Goal: Task Accomplishment & Management: Check status

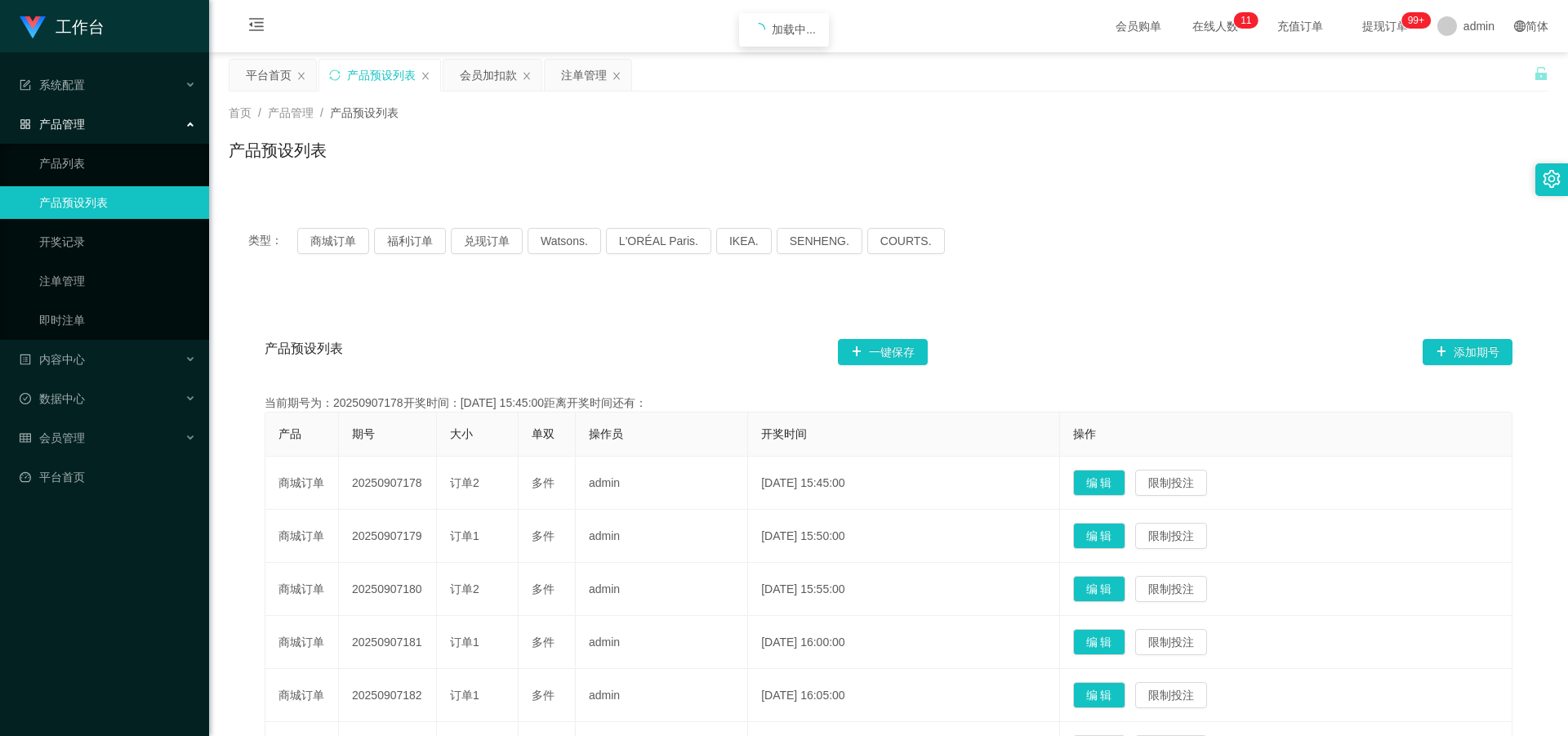
click at [345, 240] on button "商城订单" at bounding box center [334, 240] width 72 height 26
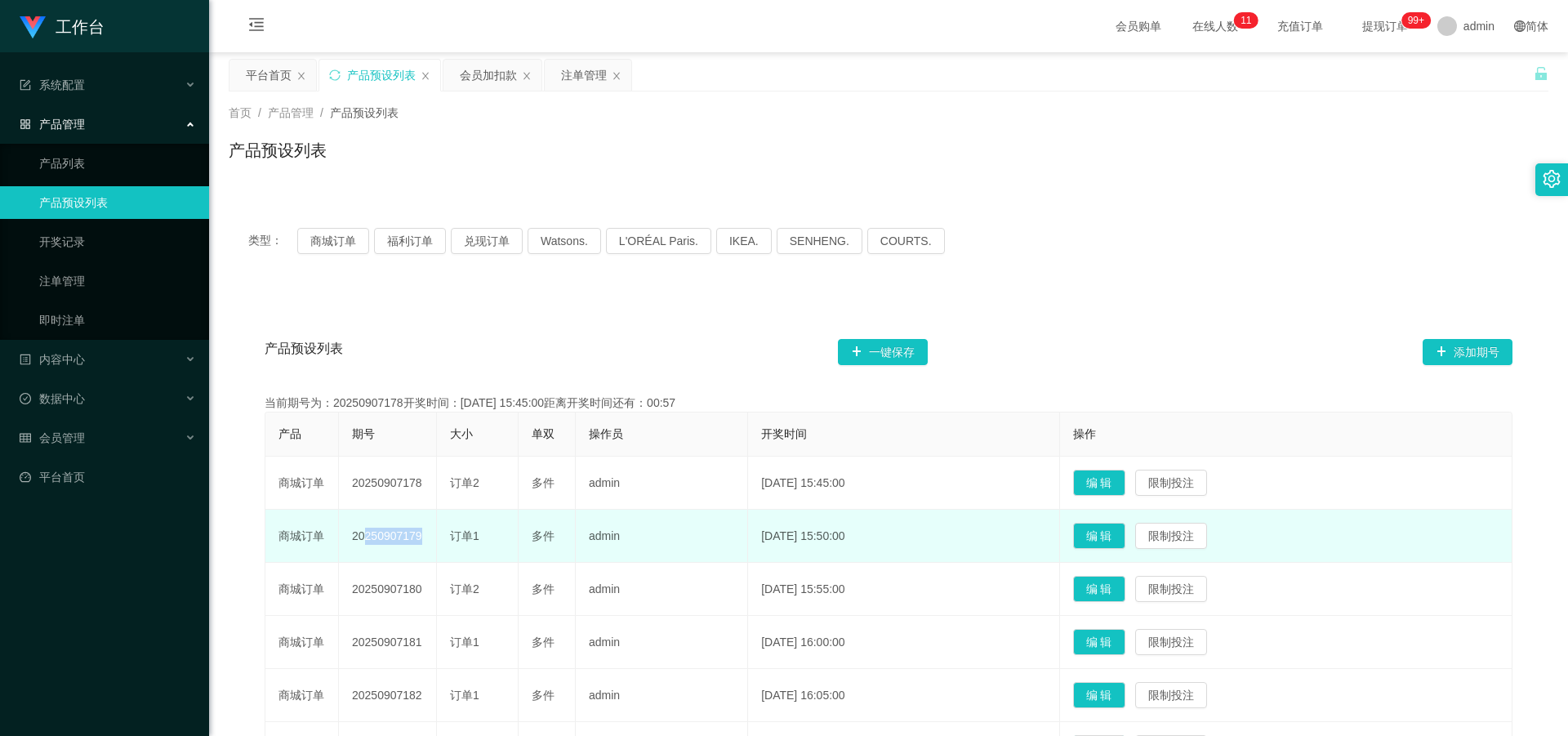
drag, startPoint x: 387, startPoint y: 545, endPoint x: 442, endPoint y: 541, distance: 55.1
click at [445, 541] on tr "商城订单 20250907179 订单1 多件 admin [DATE] 15:50:00 编 辑 限制投注" at bounding box center [888, 536] width 1247 height 53
click at [391, 539] on td "20250907179" at bounding box center [387, 536] width 98 height 53
drag, startPoint x: 348, startPoint y: 541, endPoint x: 440, endPoint y: 535, distance: 92.2
click at [440, 535] on tr "商城订单 20250907179 订单1 多件 admin [DATE] 15:50:00 编 辑 限制投注" at bounding box center [888, 536] width 1247 height 53
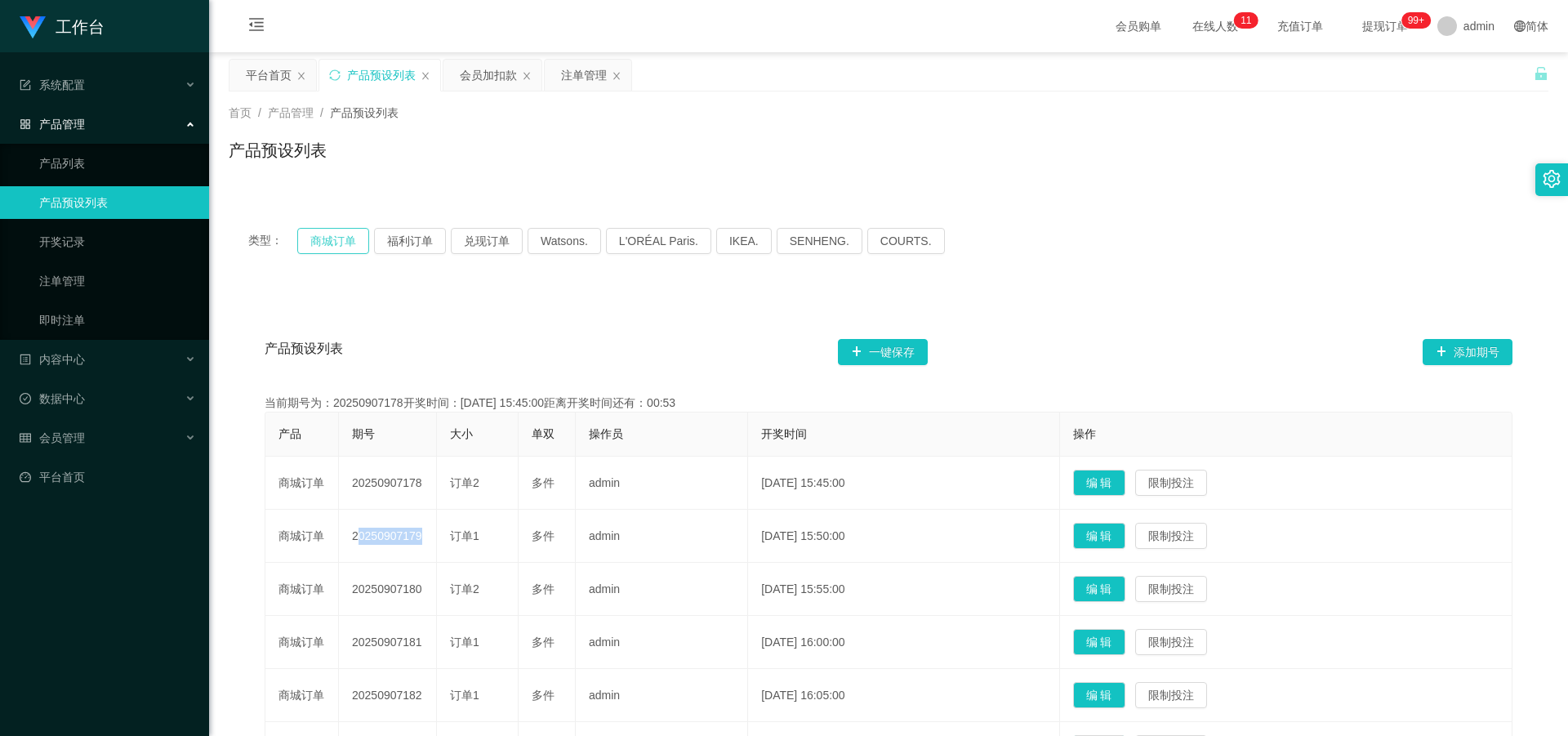
click at [319, 244] on button "商城订单" at bounding box center [334, 240] width 72 height 26
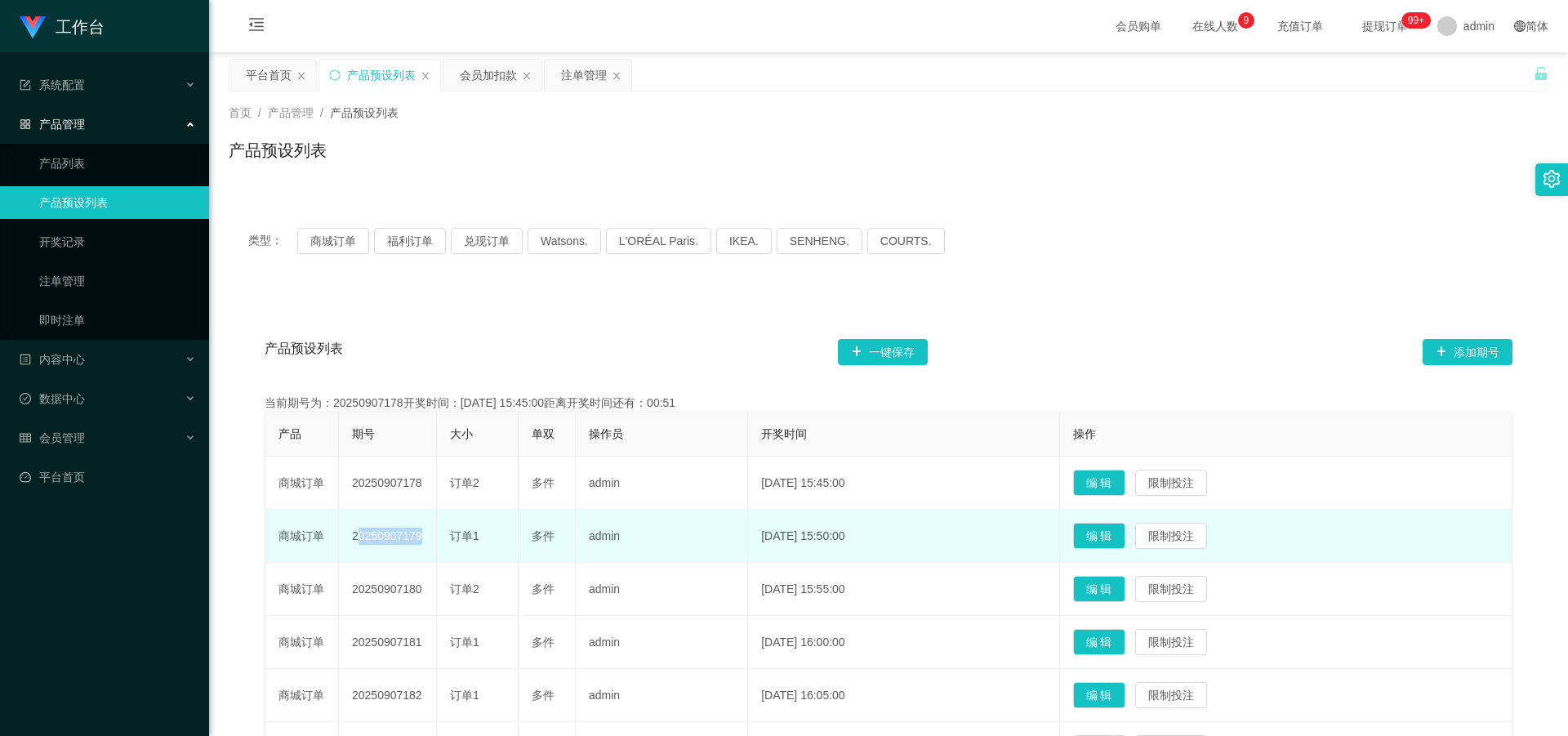
click at [382, 533] on td "20250907179" at bounding box center [387, 536] width 98 height 53
drag, startPoint x: 351, startPoint y: 541, endPoint x: 427, endPoint y: 538, distance: 76.1
click at [427, 538] on td "20250907179" at bounding box center [387, 536] width 98 height 53
copy td "20250907179"
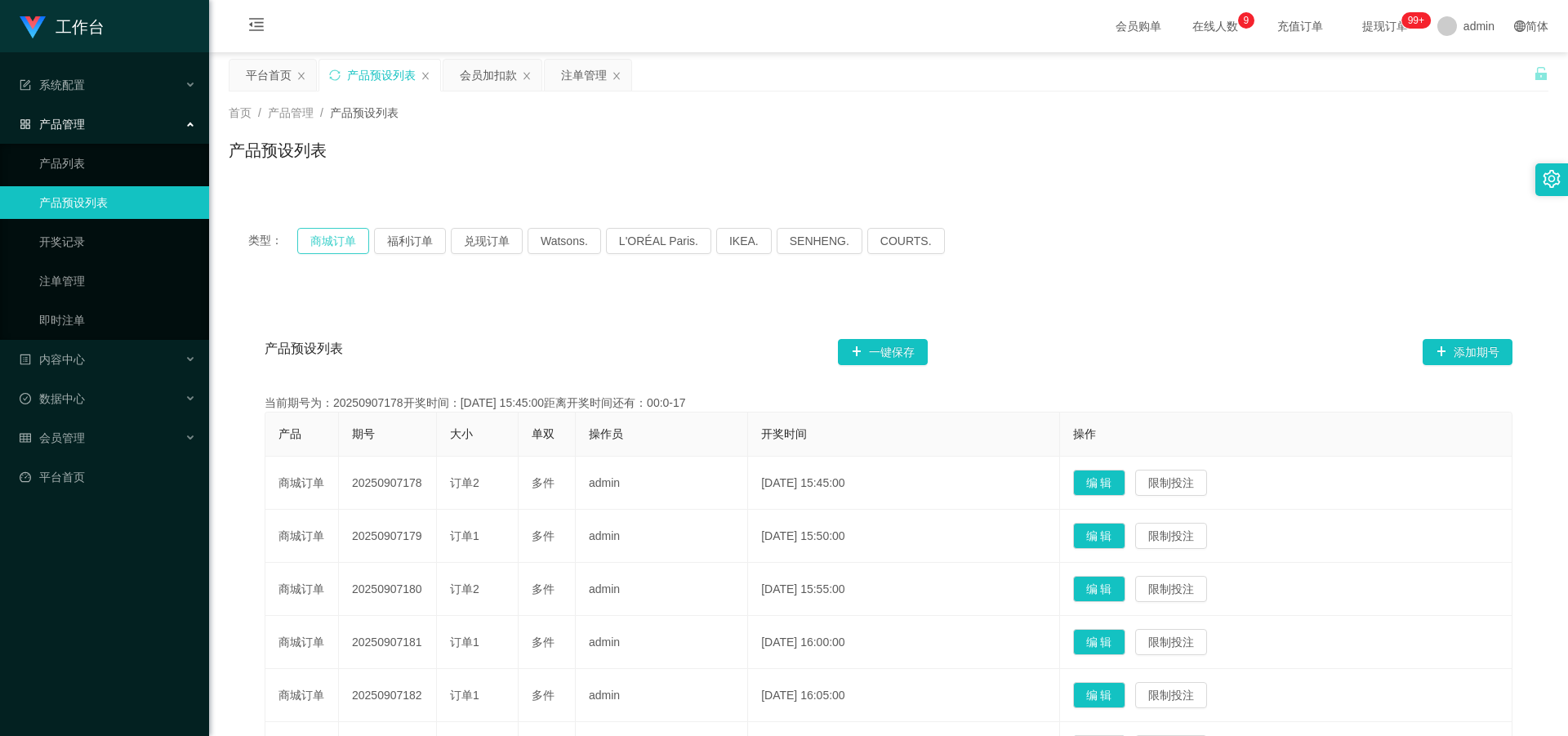
click at [350, 249] on button "商城订单" at bounding box center [334, 240] width 72 height 26
